Goal: Participate in discussion: Engage in conversation with other users on a specific topic

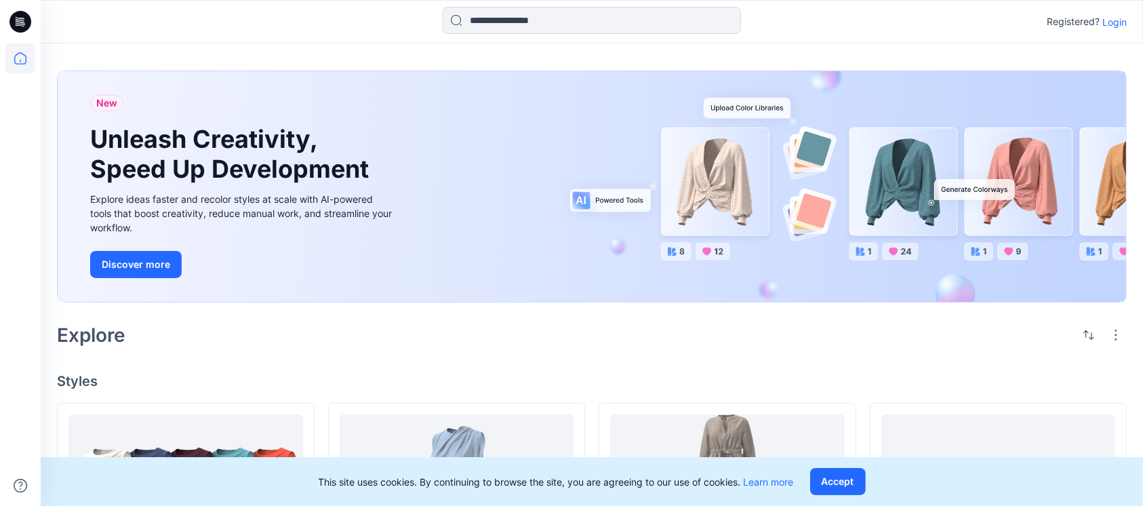
click at [1120, 15] on p "Login" at bounding box center [1114, 22] width 24 height 14
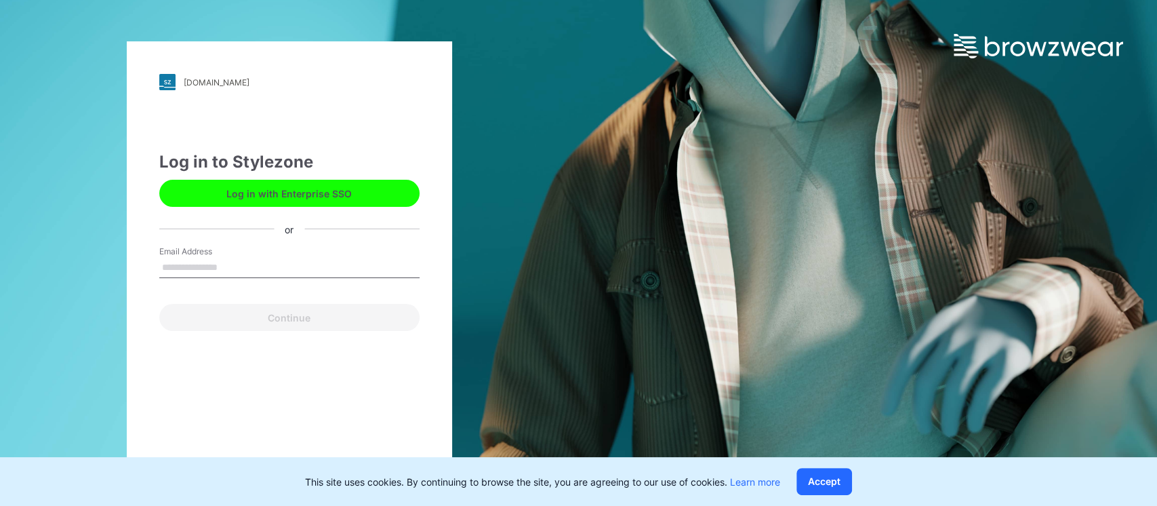
click at [201, 267] on input "Email Address" at bounding box center [289, 268] width 260 height 20
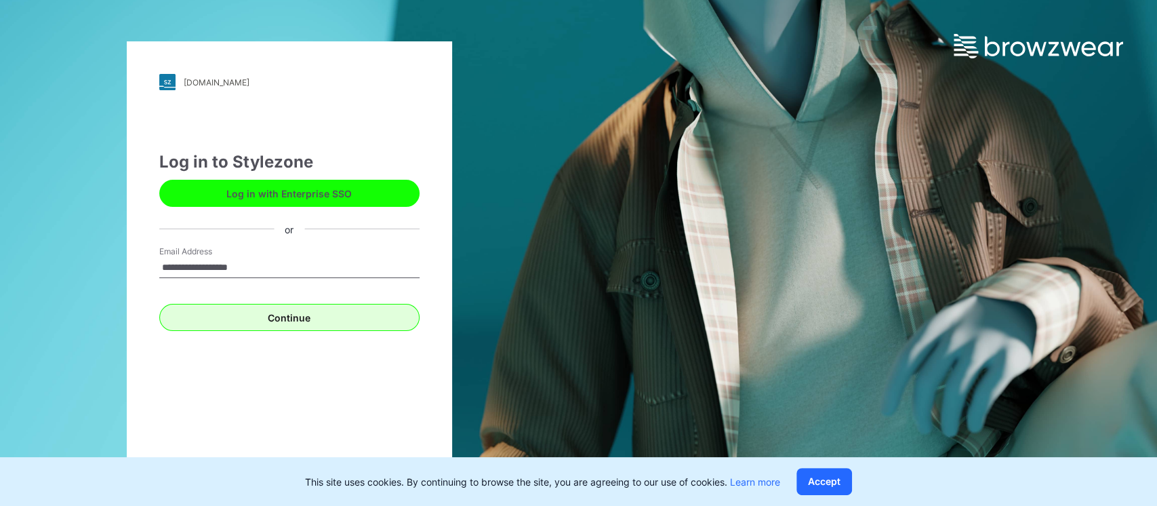
type input "**********"
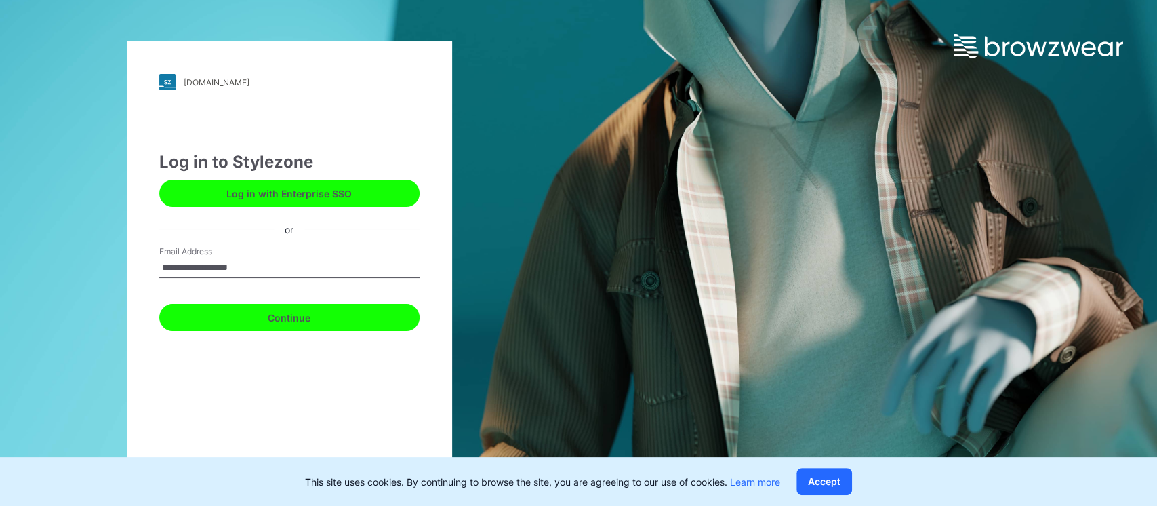
click at [348, 312] on button "Continue" at bounding box center [289, 317] width 260 height 27
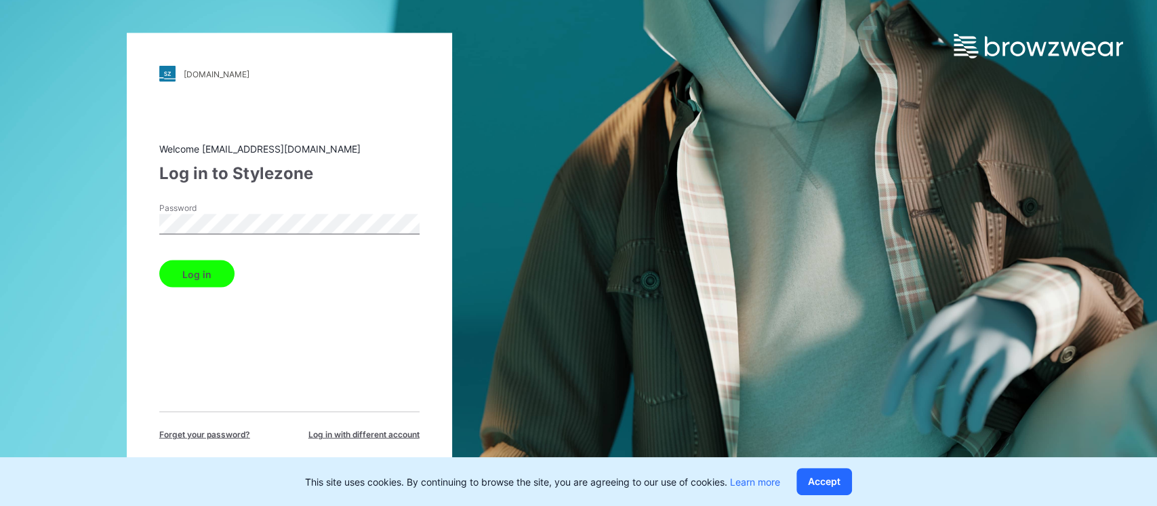
click at [182, 269] on button "Log in" at bounding box center [196, 273] width 75 height 27
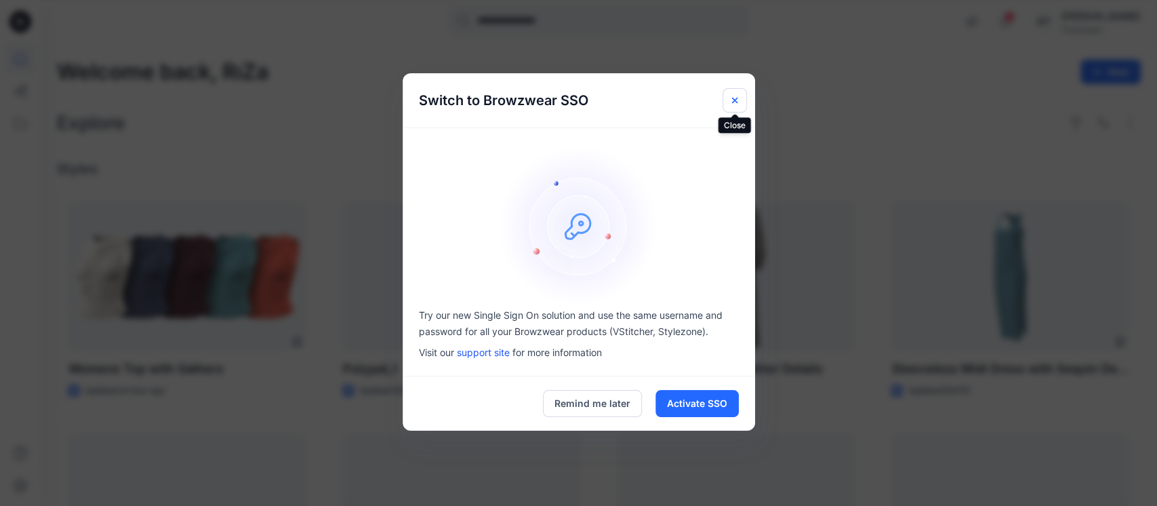
click at [733, 104] on icon "Close" at bounding box center [734, 100] width 11 height 11
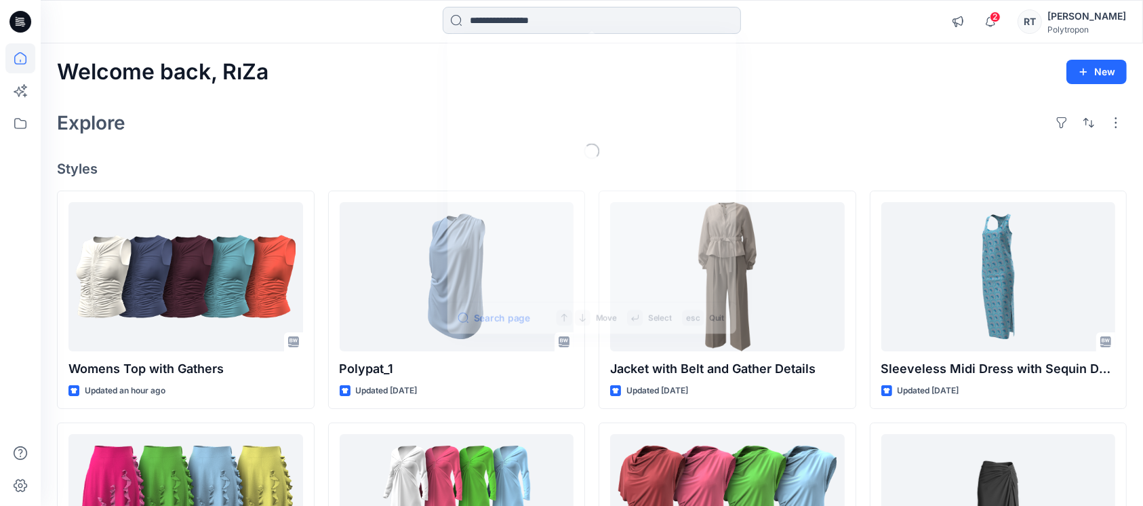
click at [598, 22] on input at bounding box center [592, 20] width 298 height 27
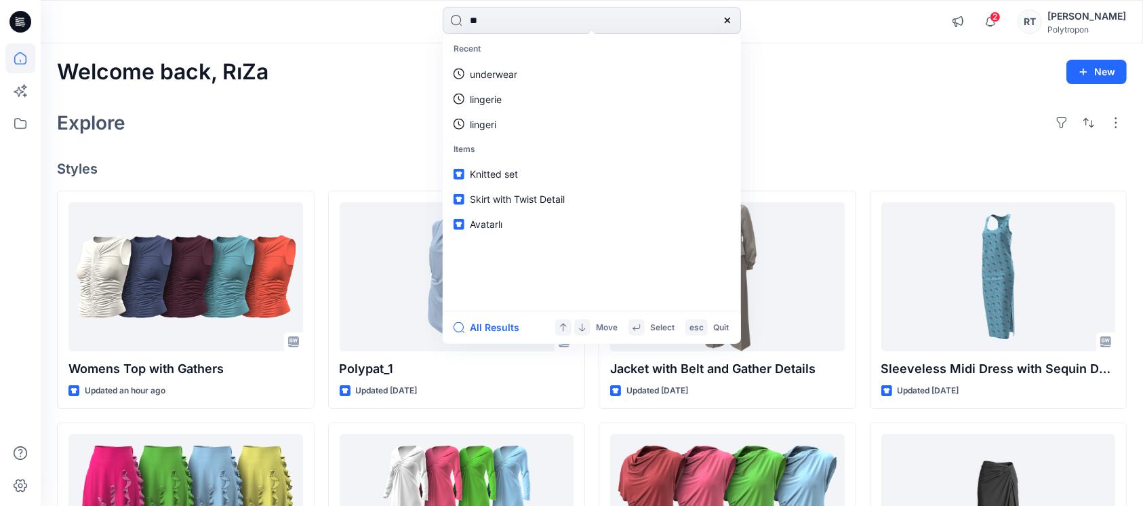
type input "***"
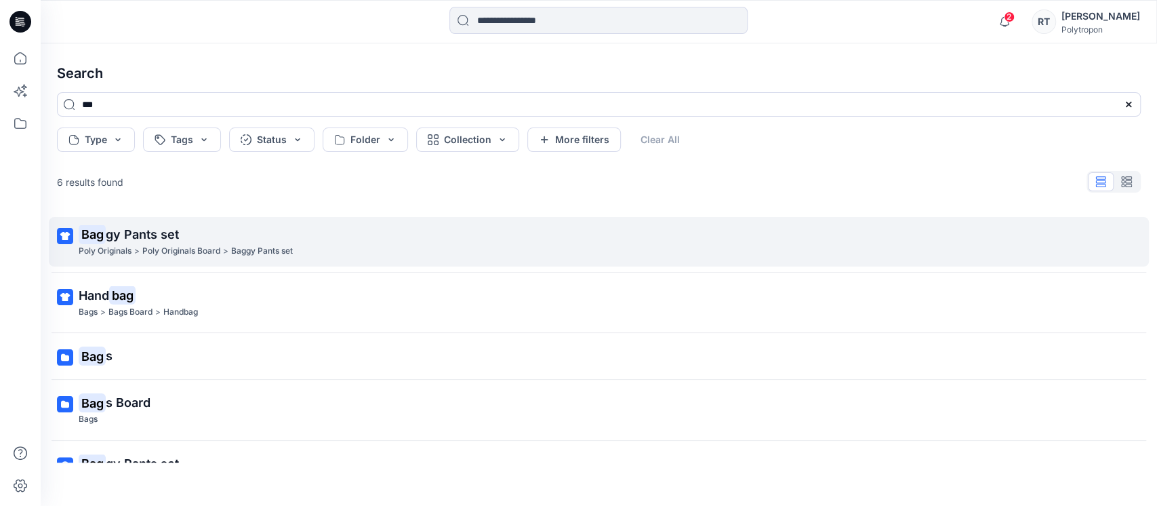
click at [130, 232] on span "gy Pants set" at bounding box center [142, 234] width 73 height 14
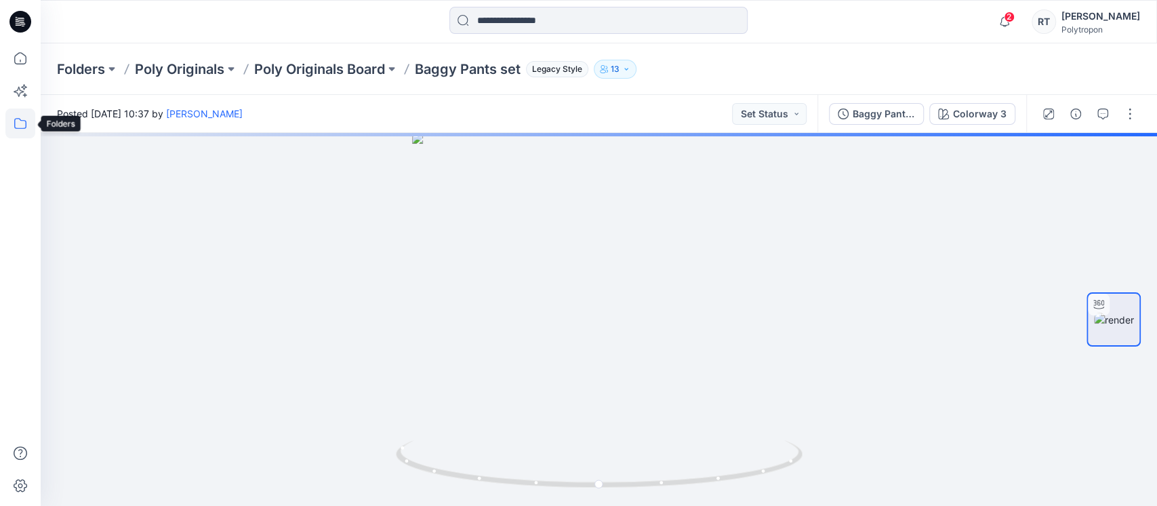
click at [16, 123] on icon at bounding box center [20, 123] width 30 height 30
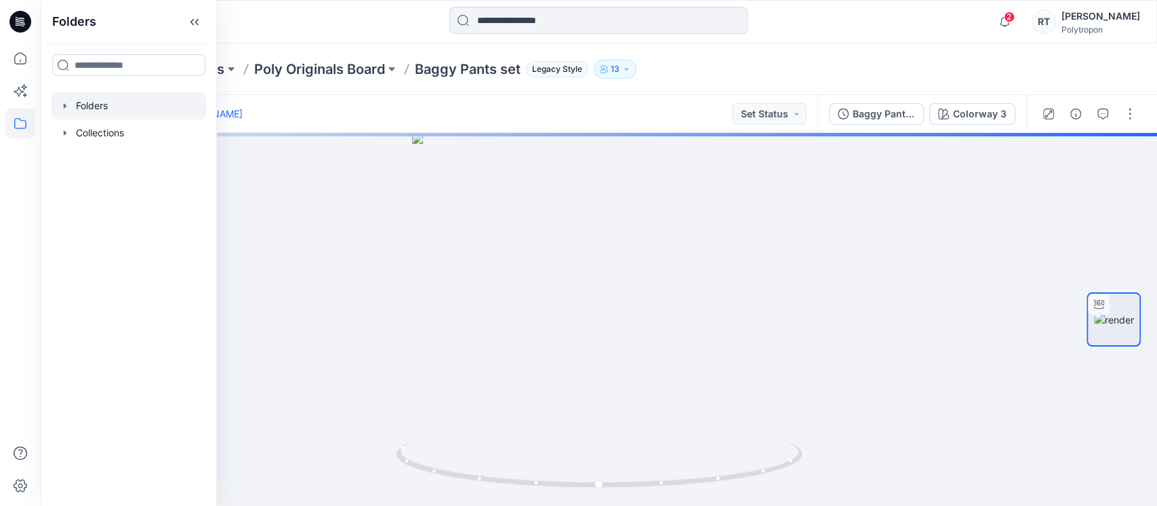
click at [83, 106] on div at bounding box center [129, 105] width 155 height 27
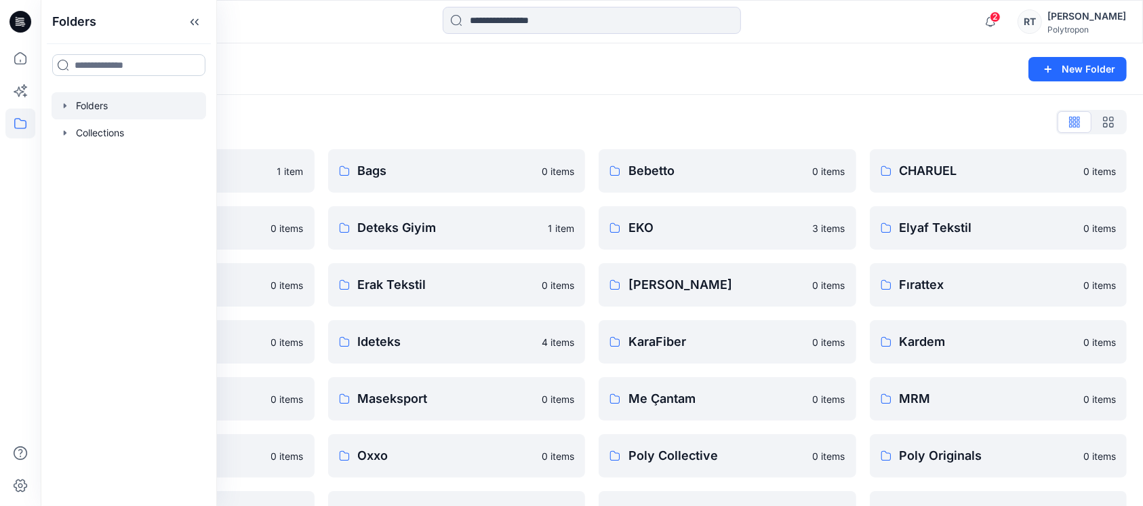
click at [152, 66] on input at bounding box center [128, 65] width 153 height 22
click at [368, 172] on p "Bags" at bounding box center [455, 170] width 195 height 19
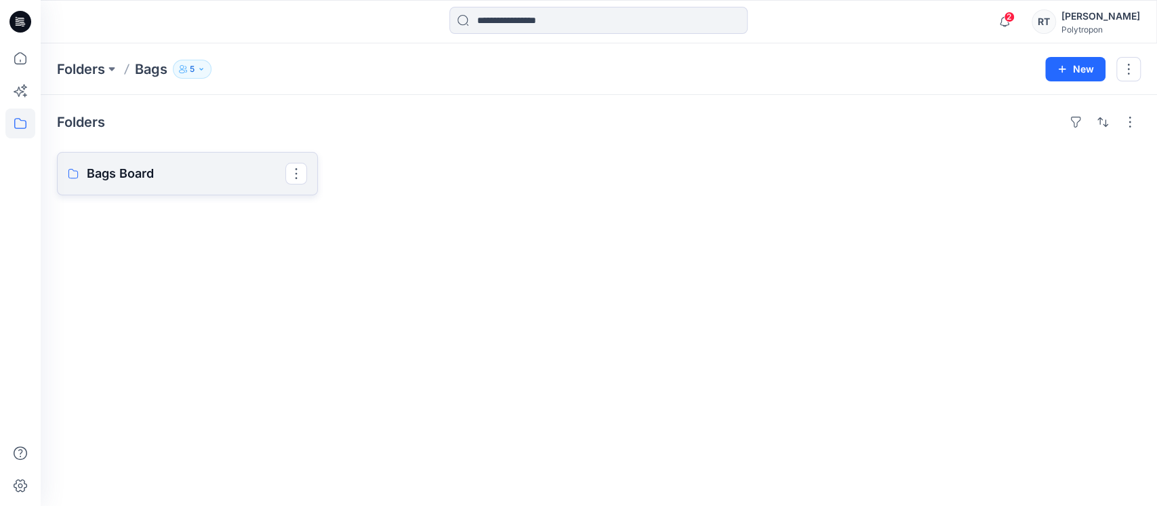
click at [160, 165] on p "Bags Board" at bounding box center [186, 173] width 199 height 19
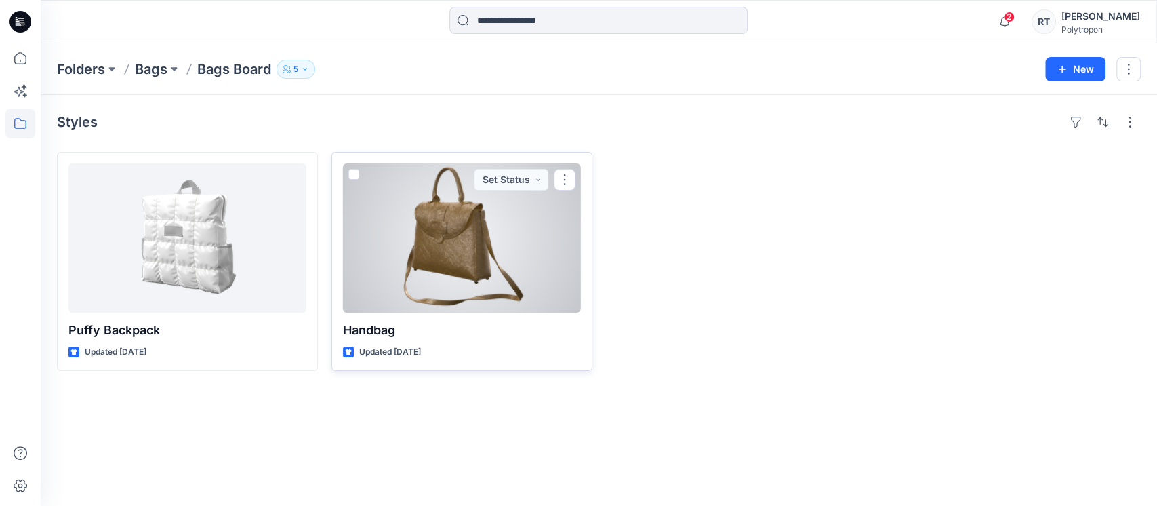
click at [450, 230] on div at bounding box center [462, 237] width 238 height 149
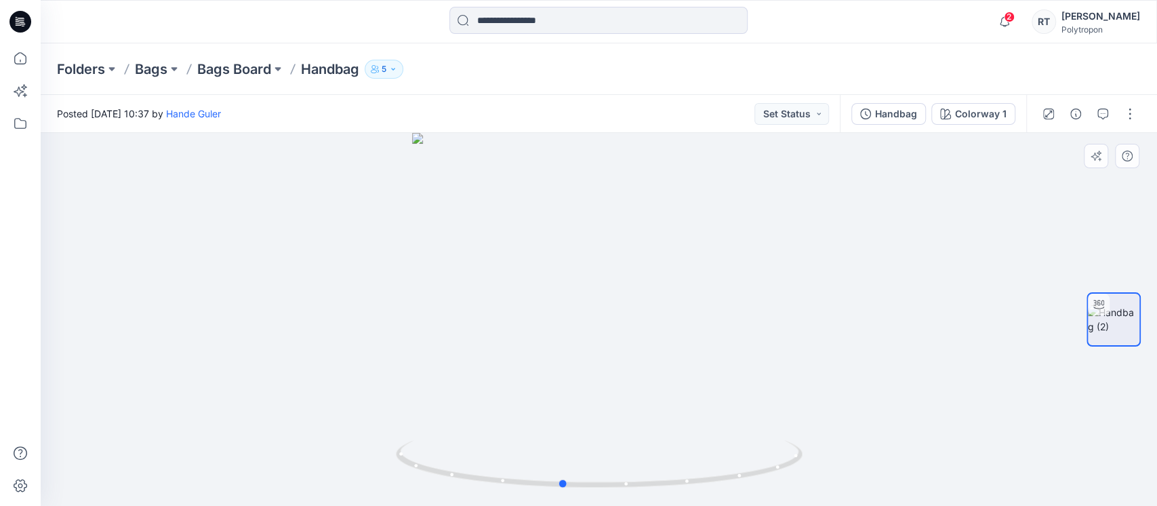
drag, startPoint x: 673, startPoint y: 401, endPoint x: 636, endPoint y: 394, distance: 37.9
click at [636, 394] on div at bounding box center [599, 319] width 1116 height 373
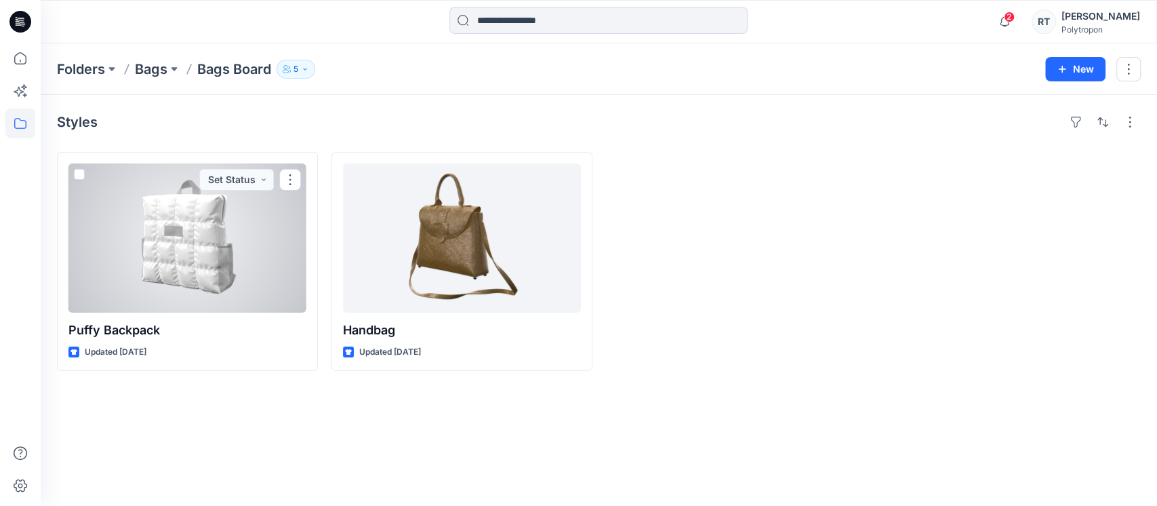
click at [203, 232] on div at bounding box center [187, 237] width 238 height 149
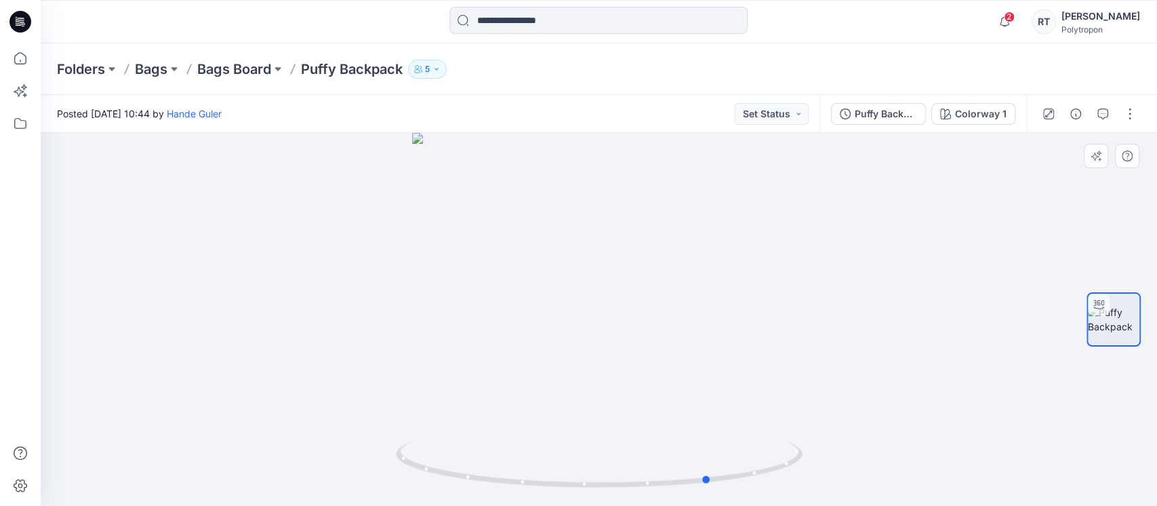
drag, startPoint x: 667, startPoint y: 396, endPoint x: 329, endPoint y: 426, distance: 339.6
click at [335, 429] on div at bounding box center [599, 319] width 1116 height 373
drag, startPoint x: 571, startPoint y: 373, endPoint x: 401, endPoint y: 366, distance: 170.9
click at [401, 366] on div at bounding box center [599, 319] width 1116 height 373
drag, startPoint x: 606, startPoint y: 426, endPoint x: 358, endPoint y: 373, distance: 253.5
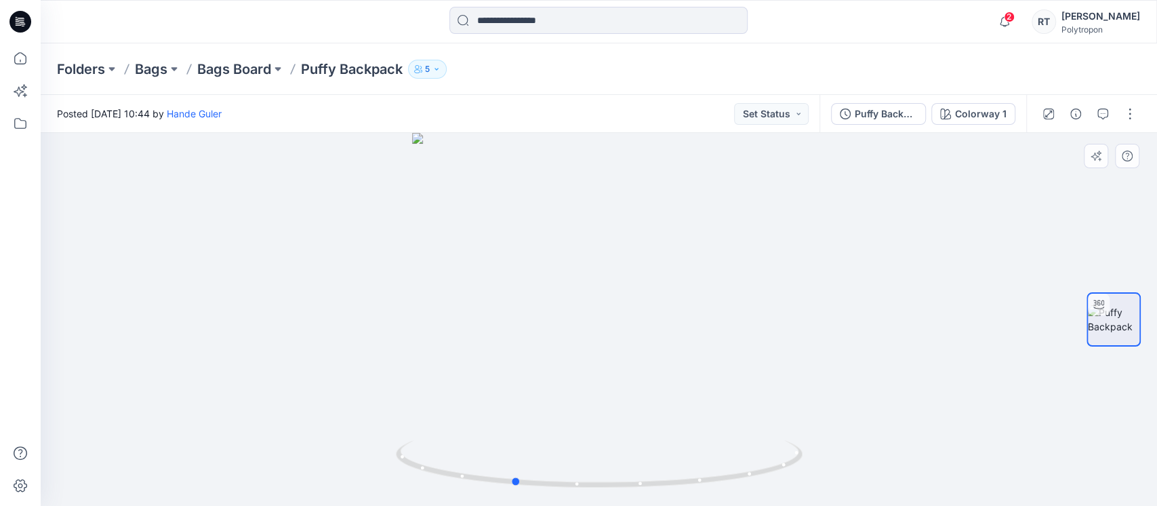
click at [358, 373] on div at bounding box center [599, 319] width 1116 height 373
drag, startPoint x: 605, startPoint y: 335, endPoint x: 485, endPoint y: 237, distance: 155.1
click at [721, 344] on div at bounding box center [599, 319] width 1116 height 373
click at [14, 62] on icon at bounding box center [20, 58] width 30 height 30
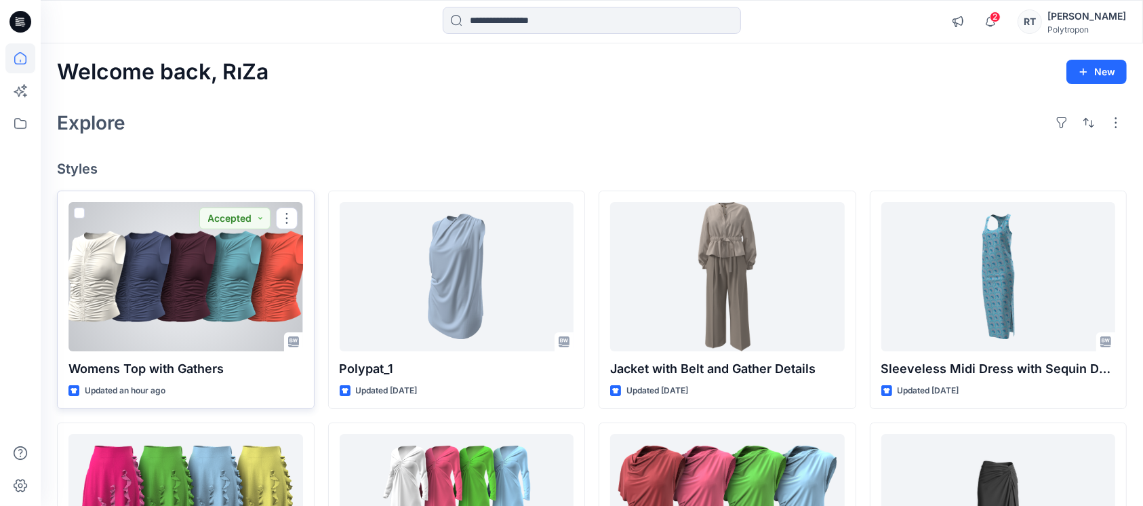
click at [259, 265] on div at bounding box center [185, 276] width 235 height 149
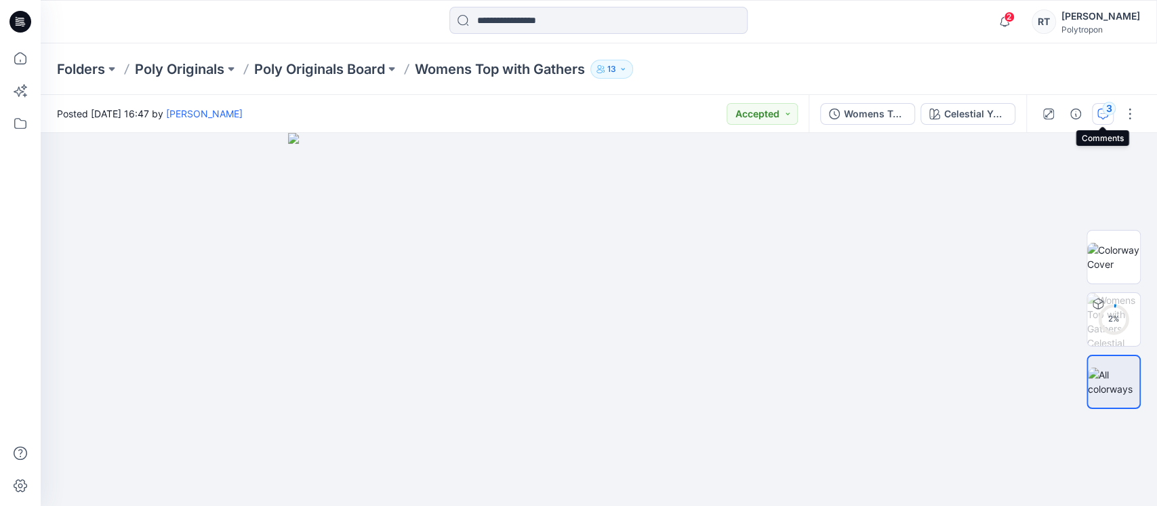
click at [1105, 107] on div "3" at bounding box center [1109, 109] width 14 height 14
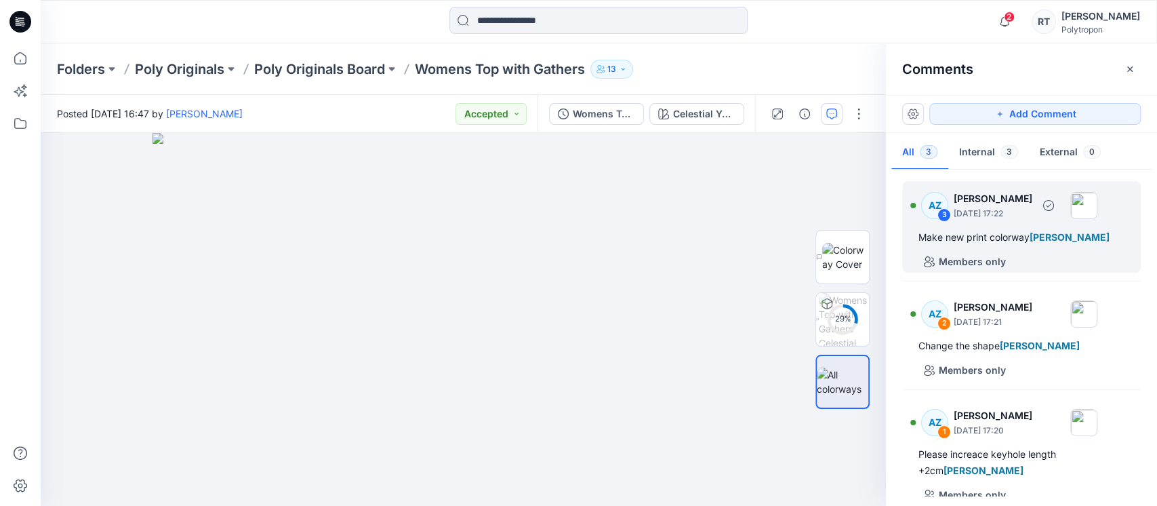
click at [964, 223] on div "AZ 3 [PERSON_NAME] [DATE] 17:22" at bounding box center [1003, 204] width 187 height 37
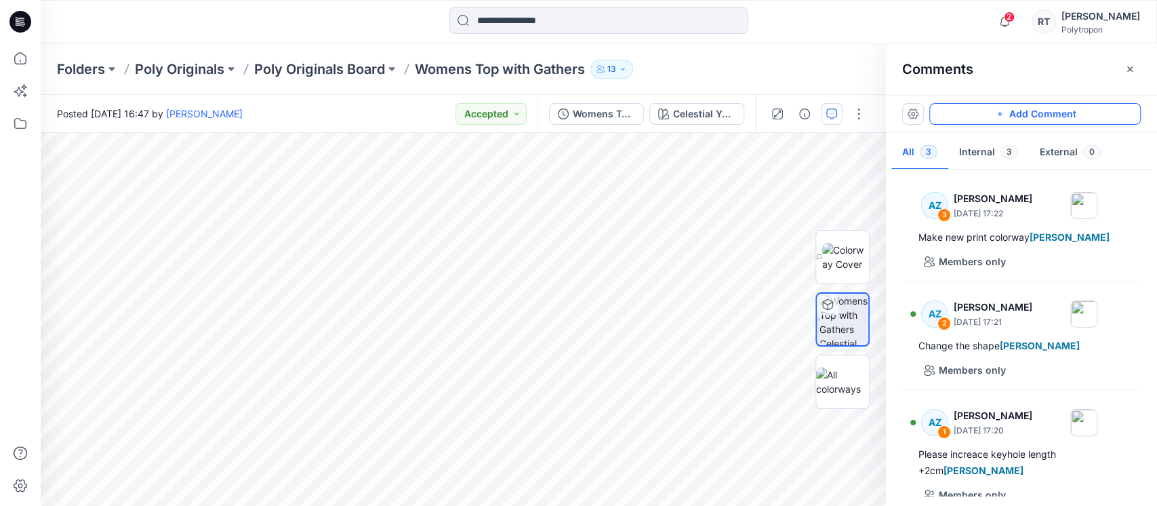
click at [1000, 108] on icon "button" at bounding box center [999, 113] width 11 height 11
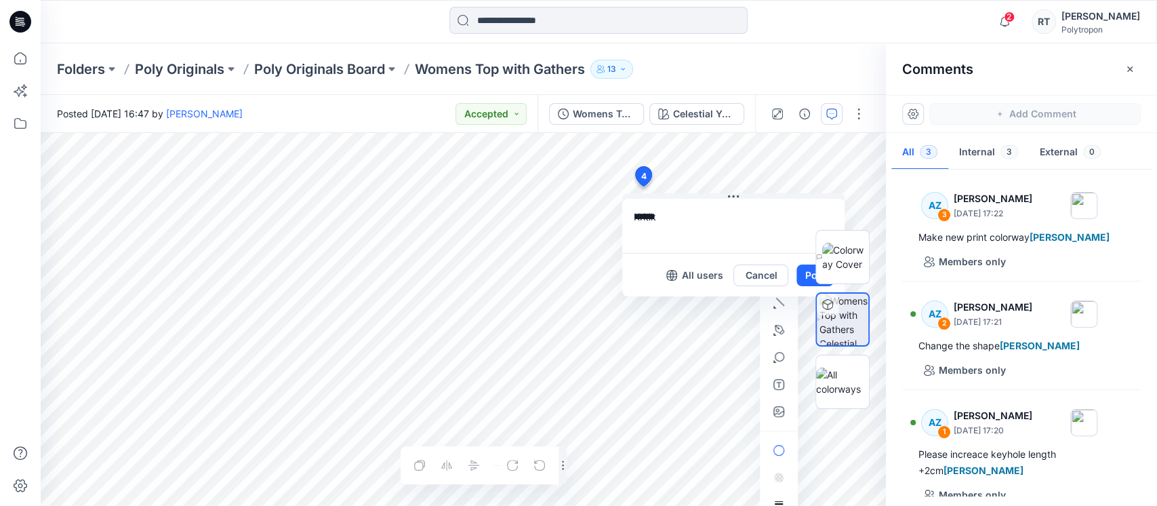
type textarea "******"
click at [800, 279] on div at bounding box center [842, 319] width 87 height 207
click at [807, 279] on div at bounding box center [842, 319] width 87 height 207
drag, startPoint x: 741, startPoint y: 218, endPoint x: 678, endPoint y: 218, distance: 63.0
click at [680, 218] on textarea "******" at bounding box center [733, 226] width 222 height 54
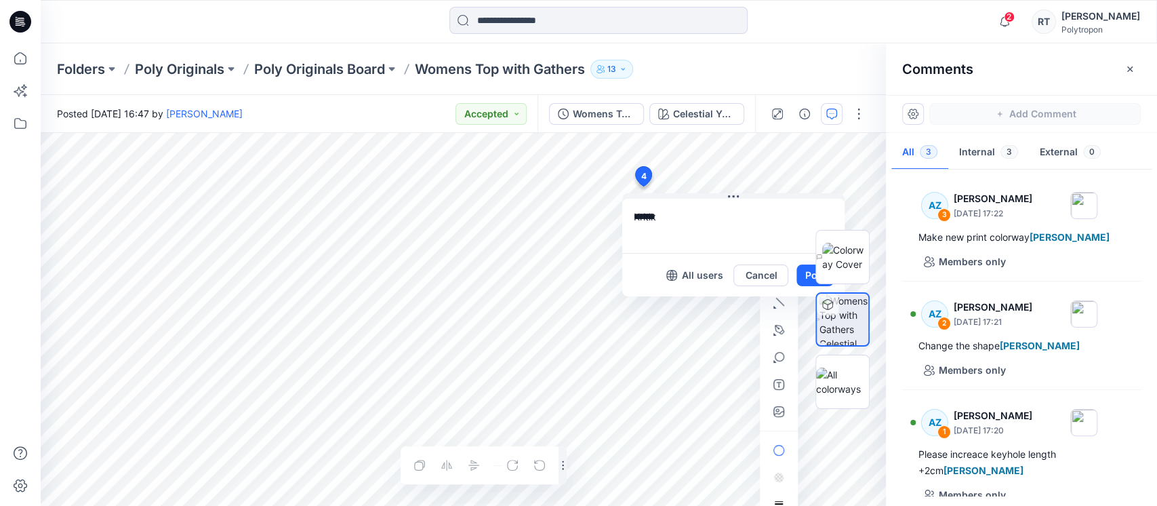
click at [806, 274] on div at bounding box center [842, 319] width 87 height 207
click at [759, 279] on button "Cancel" at bounding box center [760, 275] width 55 height 22
